Goal: Information Seeking & Learning: Learn about a topic

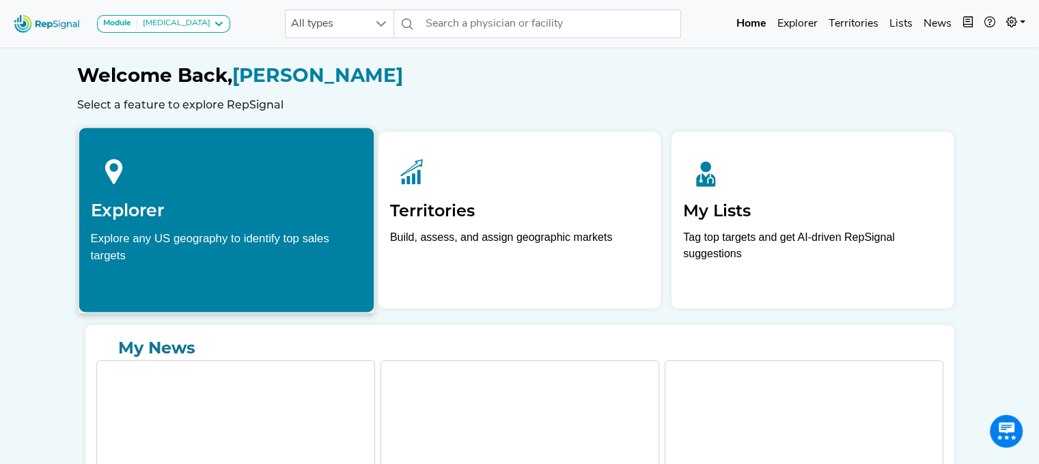
click at [204, 180] on div at bounding box center [226, 169] width 272 height 61
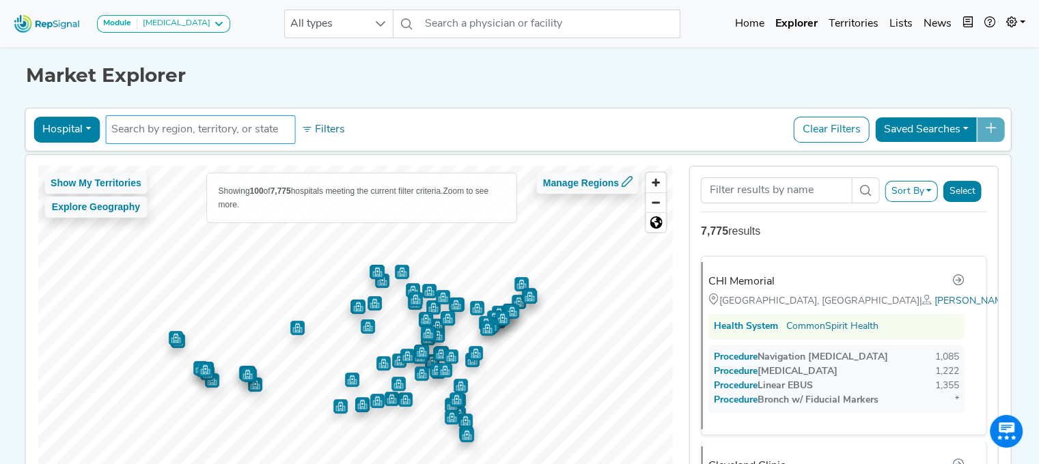
click at [193, 126] on input "text" at bounding box center [200, 130] width 178 height 16
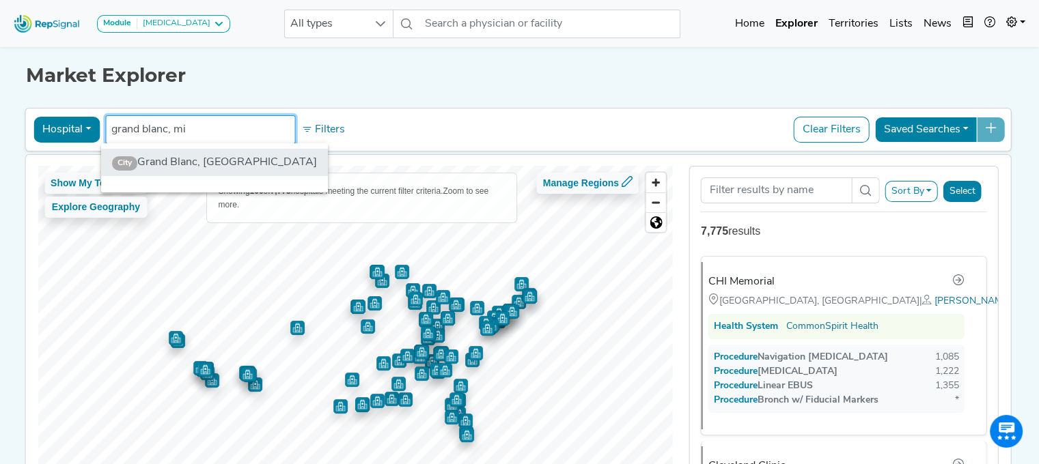
type input "grand blanc, mi"
click at [192, 152] on li "City Grand Blanc, MI" at bounding box center [214, 162] width 227 height 27
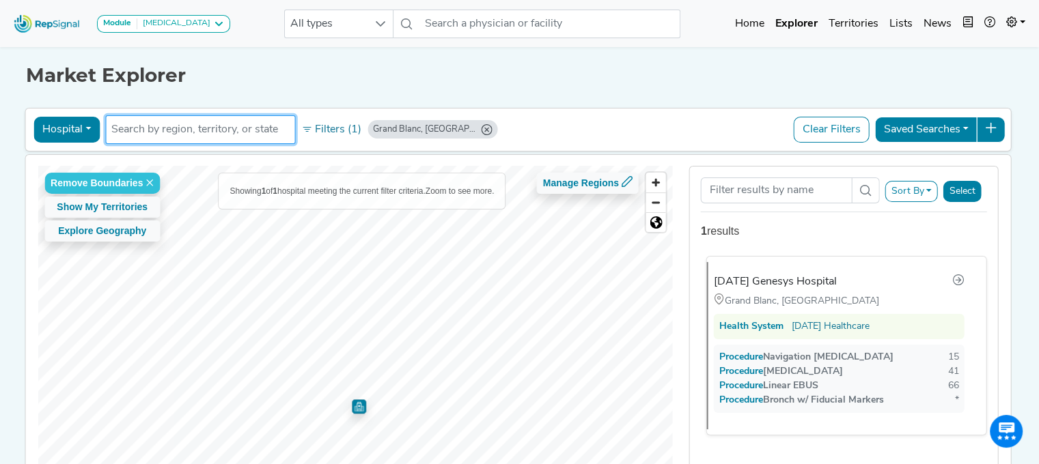
click at [872, 285] on div "[DATE] Genesys Hospital" at bounding box center [839, 282] width 251 height 18
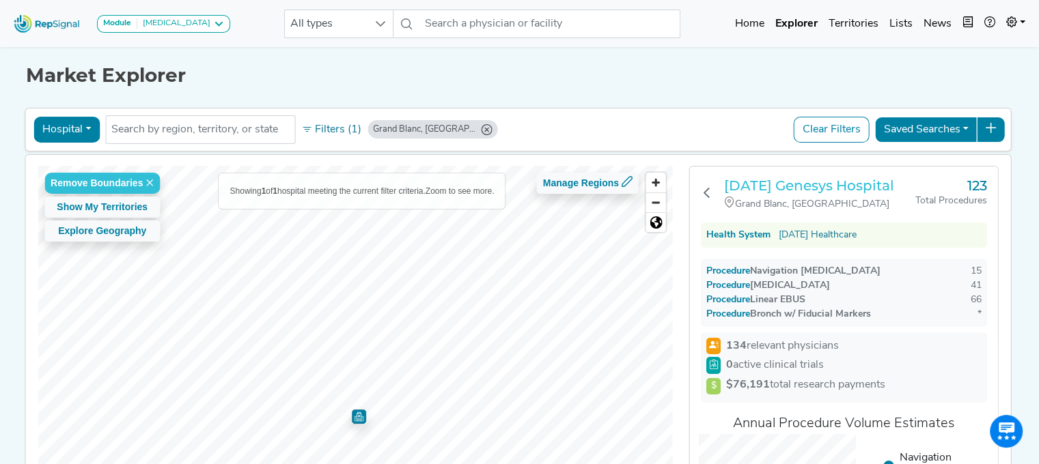
click at [771, 190] on h3 "[DATE] Genesys Hospital" at bounding box center [819, 186] width 191 height 16
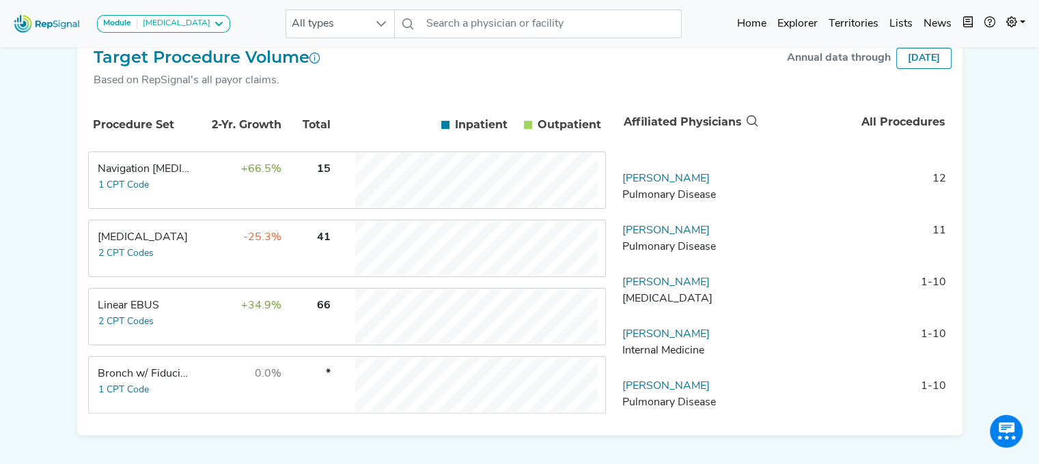
scroll to position [282, 0]
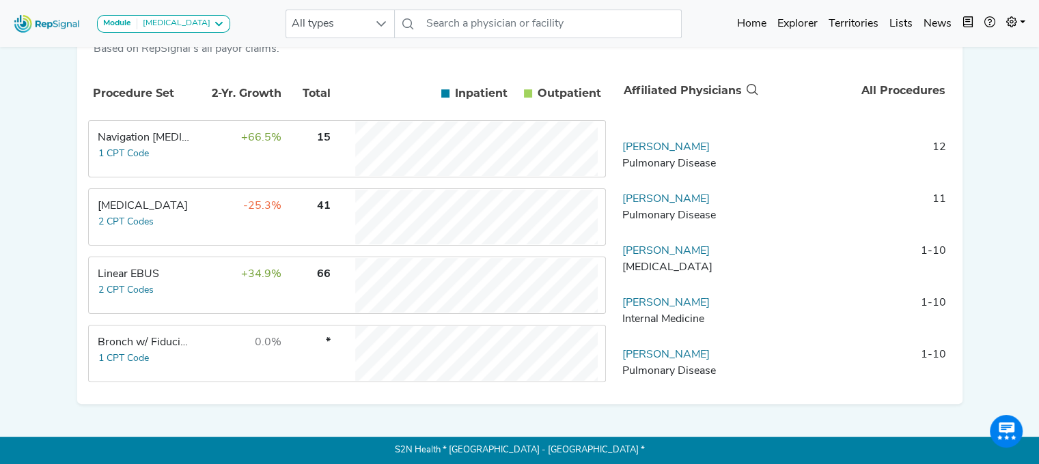
click at [206, 148] on td "+66.5%" at bounding box center [237, 149] width 89 height 55
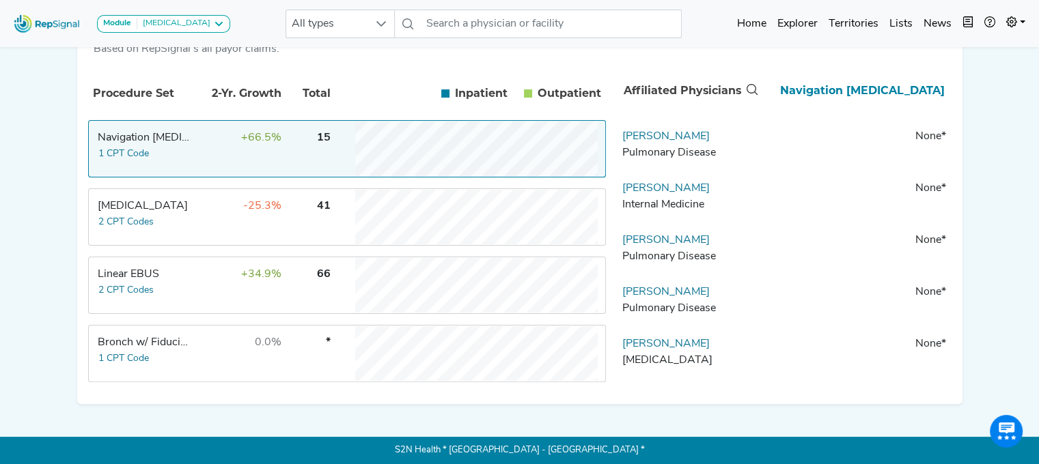
scroll to position [68, 0]
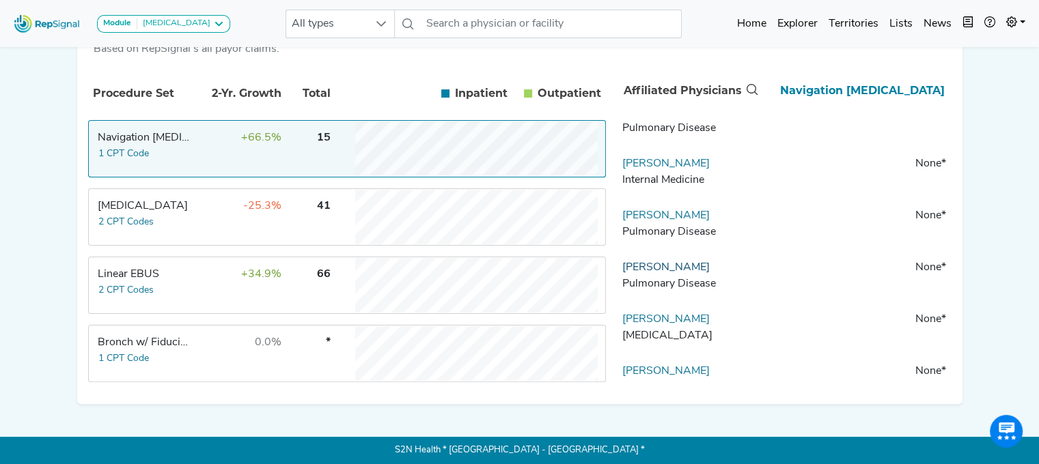
click at [650, 266] on link "[PERSON_NAME]" at bounding box center [665, 267] width 87 height 11
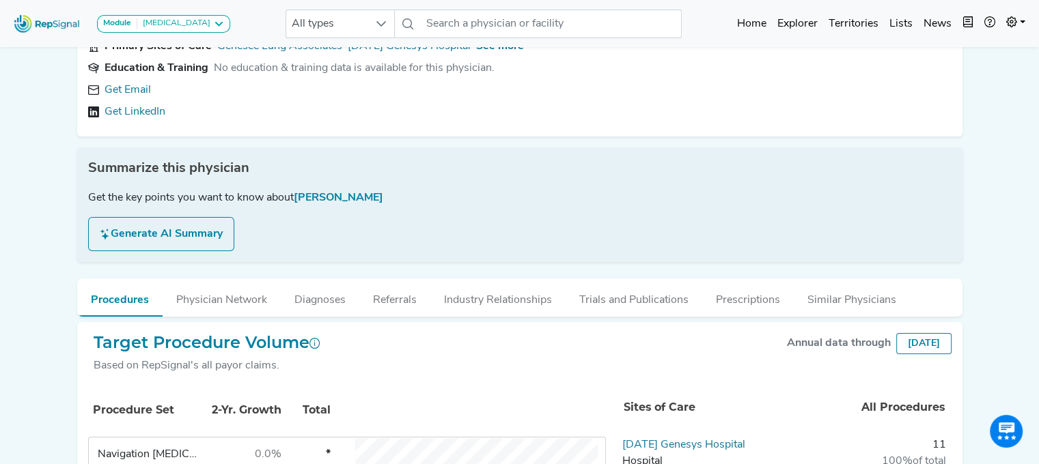
scroll to position [107, 0]
